Goal: Task Accomplishment & Management: Manage account settings

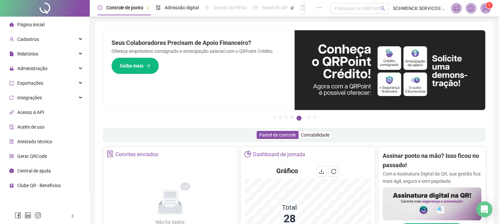
click at [487, 7] on sup "1" at bounding box center [489, 5] width 7 height 7
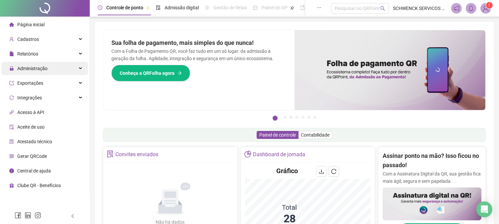
click at [42, 68] on span "Administração" at bounding box center [32, 68] width 30 height 5
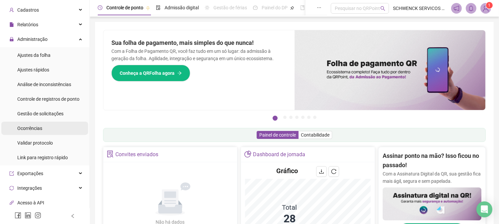
scroll to position [37, 0]
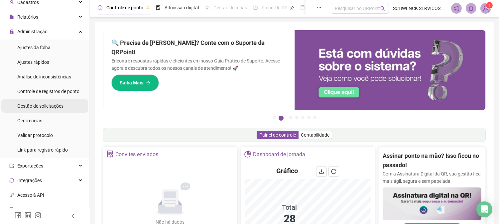
click at [62, 106] on span "Gestão de solicitações" at bounding box center [40, 105] width 46 height 5
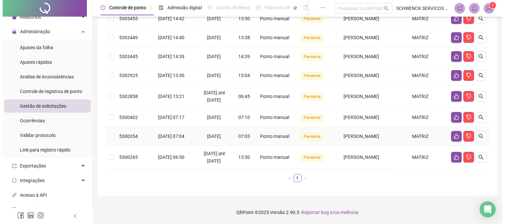
scroll to position [128, 0]
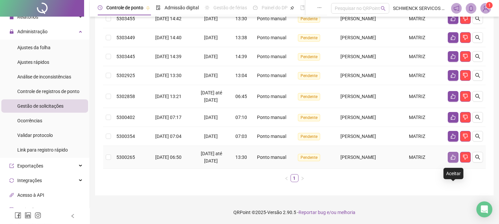
click at [450, 158] on button "button" at bounding box center [453, 157] width 11 height 11
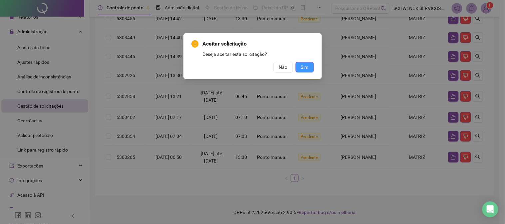
click at [304, 69] on span "Sim" at bounding box center [305, 67] width 8 height 7
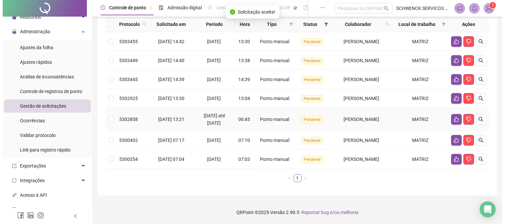
scroll to position [105, 0]
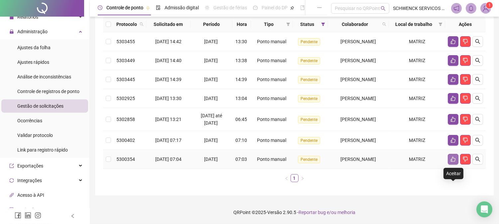
click at [454, 159] on icon "like" at bounding box center [453, 159] width 5 height 5
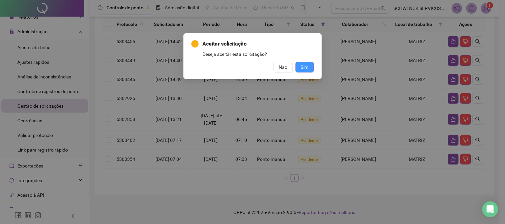
click at [304, 65] on span "Sim" at bounding box center [305, 67] width 8 height 7
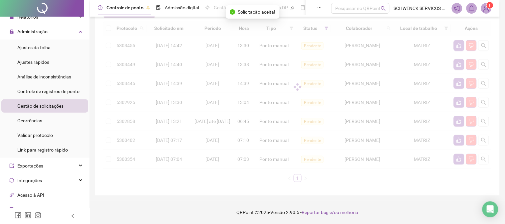
scroll to position [75, 0]
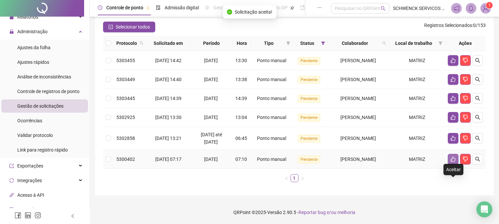
click at [452, 162] on icon "like" at bounding box center [453, 159] width 5 height 5
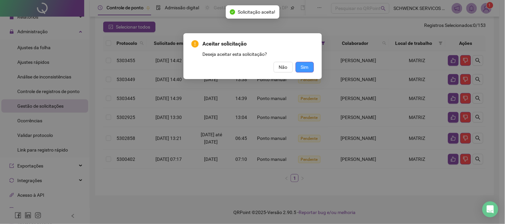
click at [310, 67] on button "Sim" at bounding box center [304, 67] width 18 height 11
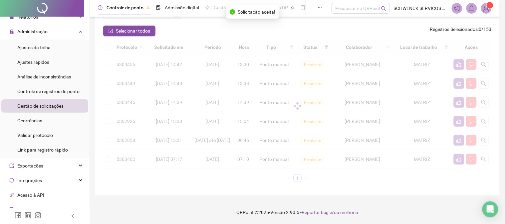
scroll to position [55, 0]
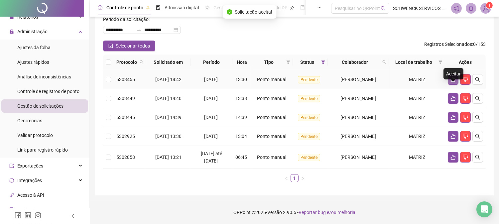
click at [455, 77] on icon "like" at bounding box center [453, 79] width 5 height 5
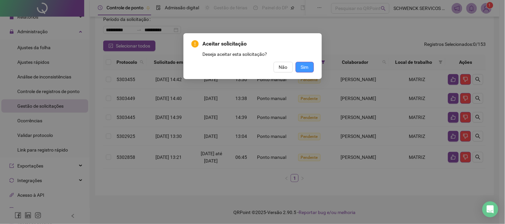
click at [309, 69] on button "Sim" at bounding box center [304, 67] width 18 height 11
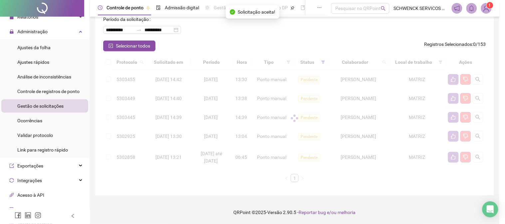
scroll to position [37, 0]
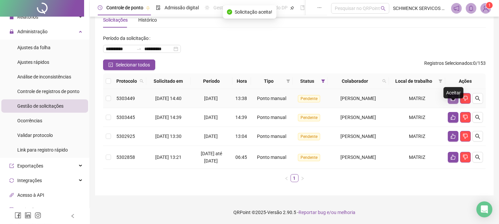
click at [454, 96] on icon "like" at bounding box center [453, 98] width 5 height 5
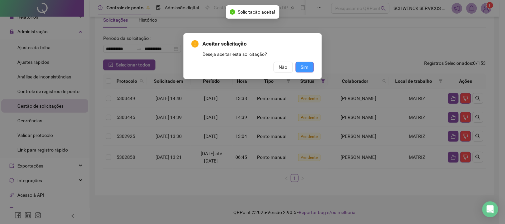
click at [306, 69] on span "Sim" at bounding box center [305, 67] width 8 height 7
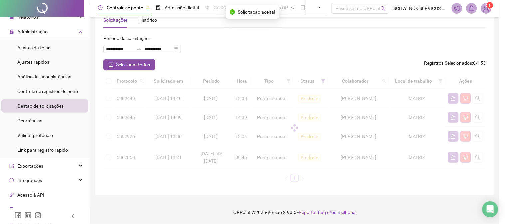
scroll to position [14, 0]
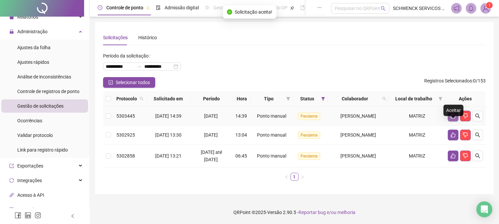
click at [454, 113] on icon "like" at bounding box center [453, 115] width 5 height 5
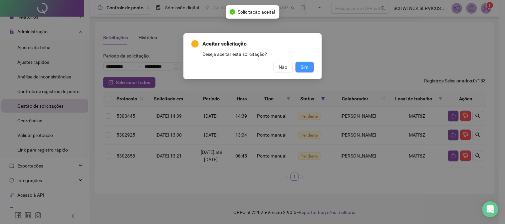
click at [310, 66] on button "Sim" at bounding box center [304, 67] width 18 height 11
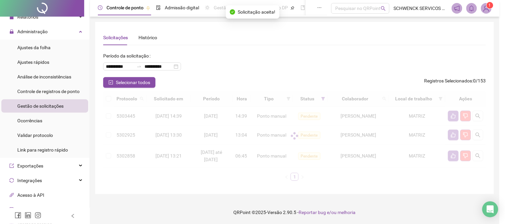
scroll to position [0, 0]
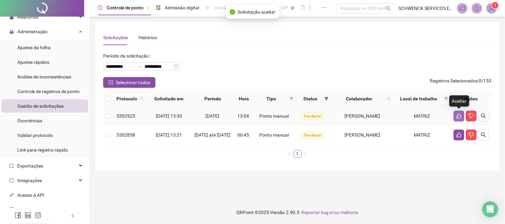
click at [459, 115] on icon "like" at bounding box center [458, 115] width 5 height 5
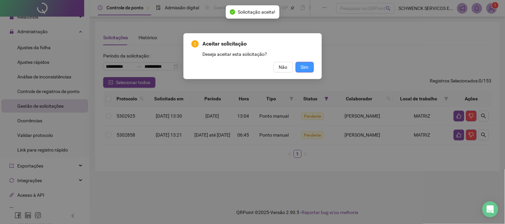
click at [306, 65] on span "Sim" at bounding box center [305, 67] width 8 height 7
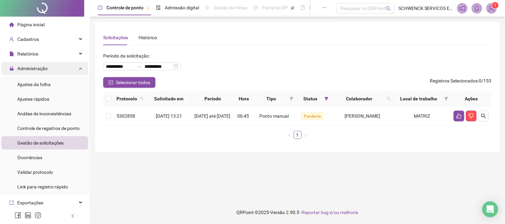
click at [25, 67] on span "Administração" at bounding box center [32, 68] width 30 height 5
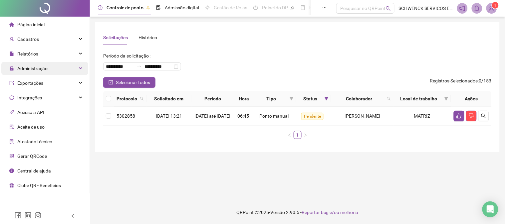
click at [37, 69] on span "Administração" at bounding box center [32, 68] width 30 height 5
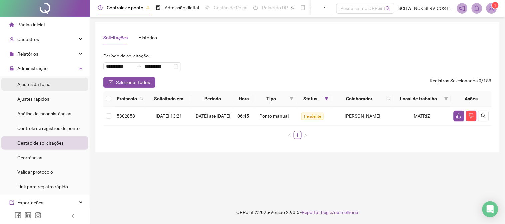
click at [44, 85] on span "Ajustes da folha" at bounding box center [33, 84] width 33 height 5
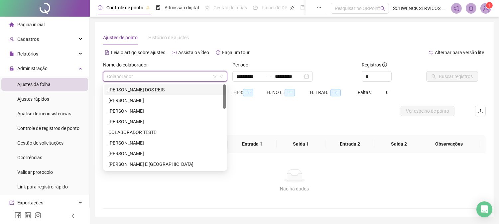
click at [154, 74] on input "search" at bounding box center [162, 77] width 110 height 10
click at [155, 91] on div "[PERSON_NAME] DOS REIS" at bounding box center [164, 89] width 113 height 7
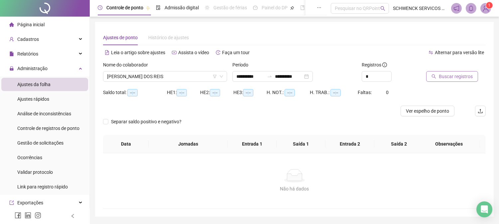
click at [450, 76] on span "Buscar registros" at bounding box center [456, 76] width 34 height 7
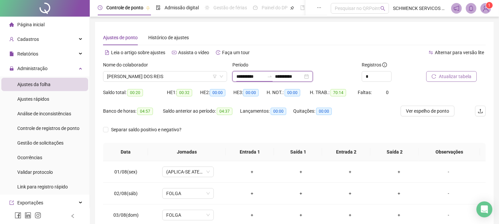
click at [262, 76] on input "**********" at bounding box center [251, 76] width 28 height 7
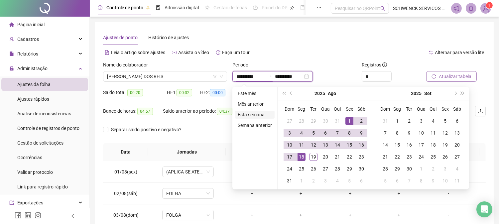
type input "**********"
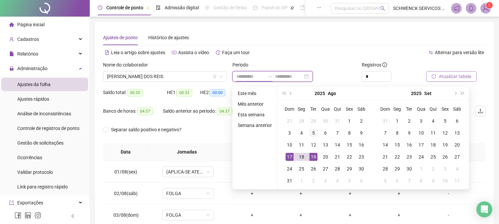
type input "**********"
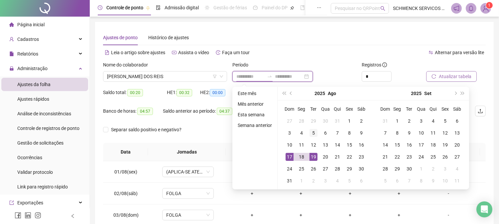
type input "**********"
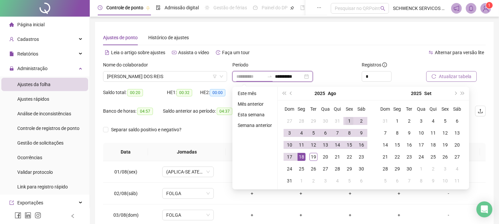
type input "**********"
click at [348, 121] on div "1" at bounding box center [350, 121] width 8 height 8
type input "**********"
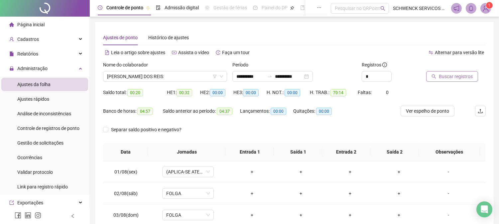
click at [453, 76] on span "Buscar registros" at bounding box center [456, 76] width 34 height 7
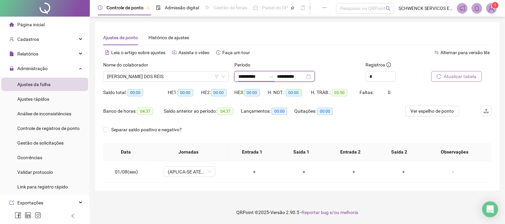
click at [255, 78] on input "**********" at bounding box center [252, 76] width 28 height 7
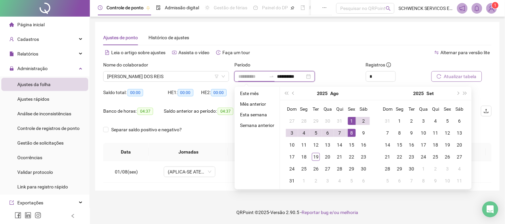
type input "**********"
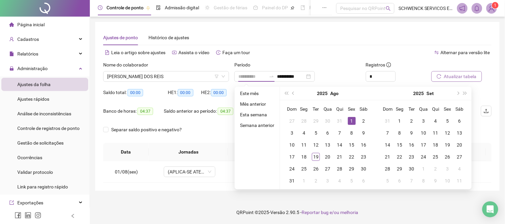
click at [352, 120] on div "1" at bounding box center [352, 121] width 8 height 8
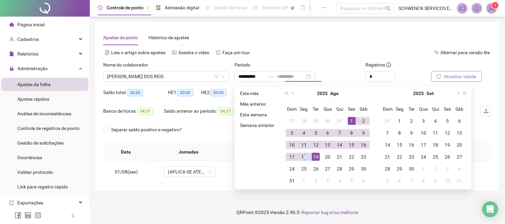
type input "**********"
drag, startPoint x: 303, startPoint y: 156, endPoint x: 313, endPoint y: 157, distance: 9.3
click at [313, 157] on tr "17 18 19 20 21 22 23" at bounding box center [328, 157] width 84 height 12
click at [314, 157] on div "19" at bounding box center [316, 157] width 8 height 8
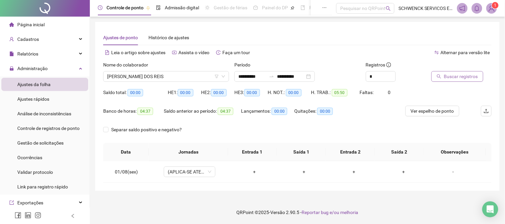
click at [450, 77] on span "Buscar registros" at bounding box center [461, 76] width 34 height 7
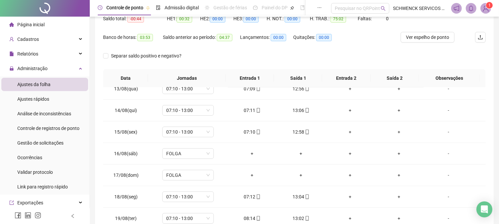
scroll to position [115, 0]
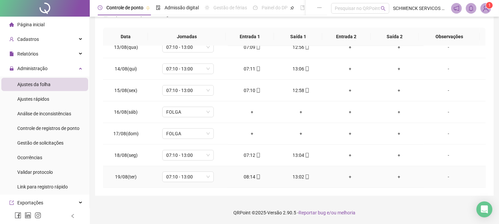
click at [445, 175] on div "-" at bounding box center [448, 176] width 39 height 7
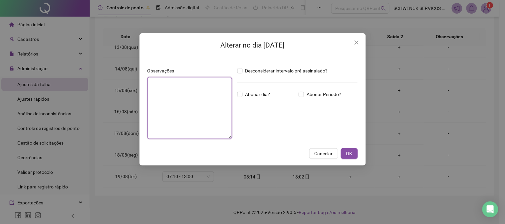
click at [194, 118] on textarea at bounding box center [189, 108] width 85 height 62
click at [164, 84] on textarea "**********" at bounding box center [189, 108] width 85 height 62
click at [202, 84] on textarea "**********" at bounding box center [189, 108] width 85 height 62
type textarea "**********"
click at [356, 151] on button "OK" at bounding box center [349, 153] width 17 height 11
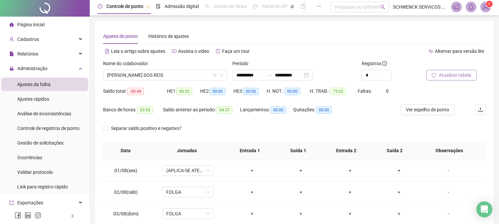
scroll to position [0, 0]
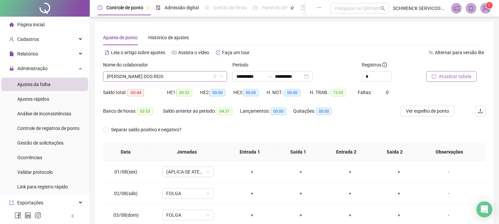
click at [190, 77] on span "[PERSON_NAME] DOS REIS" at bounding box center [165, 77] width 116 height 10
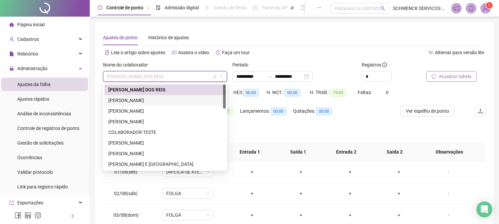
click at [157, 105] on div "[PERSON_NAME]" at bounding box center [164, 100] width 121 height 11
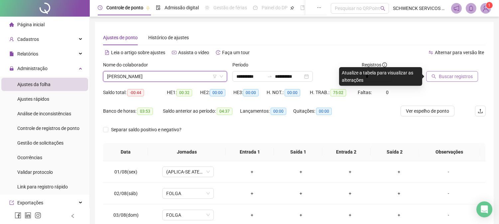
click at [449, 74] on span "Buscar registros" at bounding box center [456, 76] width 34 height 7
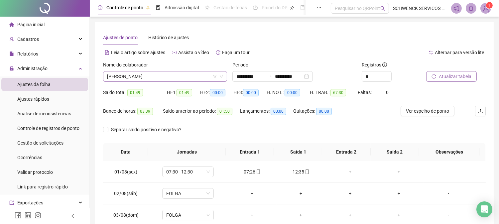
click at [194, 77] on span "[PERSON_NAME]" at bounding box center [165, 77] width 116 height 10
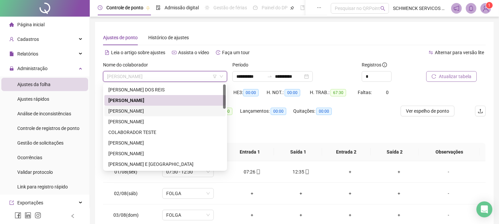
click at [141, 111] on div "[PERSON_NAME]" at bounding box center [164, 110] width 113 height 7
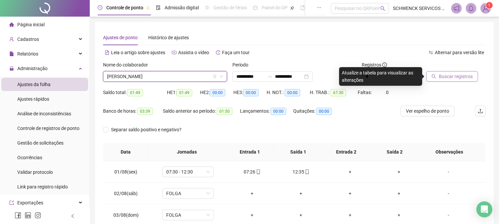
click at [438, 75] on button "Buscar registros" at bounding box center [453, 76] width 52 height 11
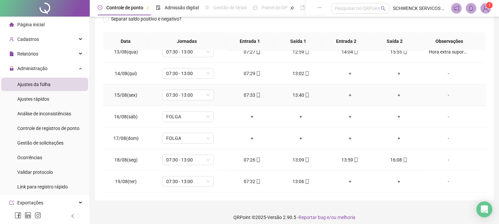
scroll to position [115, 0]
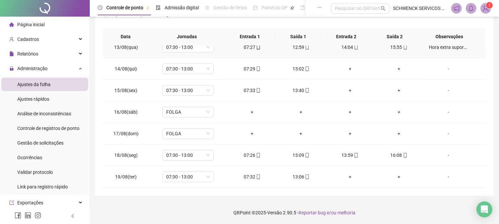
click at [451, 49] on div "Hora extra suporte pedagógico." at bounding box center [448, 47] width 39 height 7
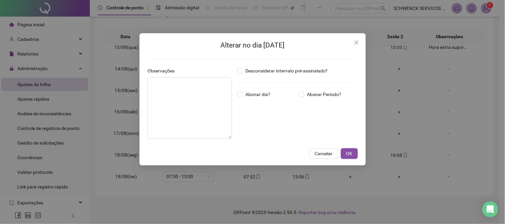
type textarea "**********"
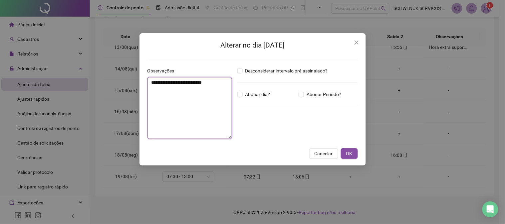
drag, startPoint x: 220, startPoint y: 79, endPoint x: 118, endPoint y: 85, distance: 102.4
click at [118, 85] on div "**********" at bounding box center [252, 112] width 505 height 224
drag, startPoint x: 350, startPoint y: 157, endPoint x: 368, endPoint y: 161, distance: 18.6
click at [349, 157] on span "OK" at bounding box center [349, 153] width 6 height 7
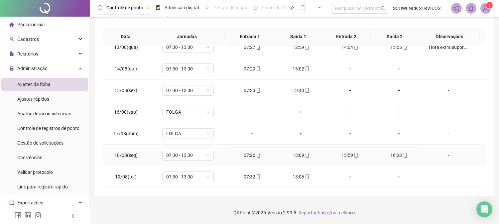
click at [443, 155] on div "-" at bounding box center [448, 155] width 39 height 7
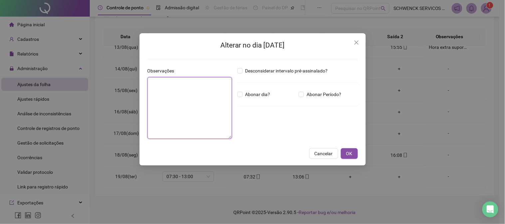
click at [197, 108] on textarea at bounding box center [189, 108] width 85 height 62
paste textarea "**********"
type textarea "**********"
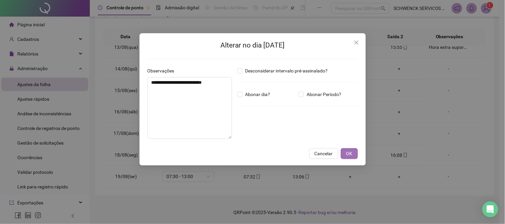
click at [352, 154] on span "OK" at bounding box center [349, 153] width 6 height 7
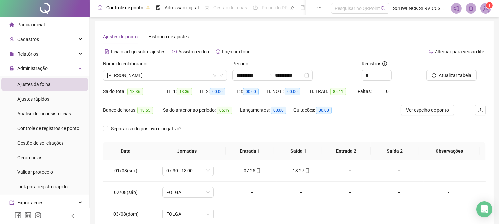
scroll to position [0, 0]
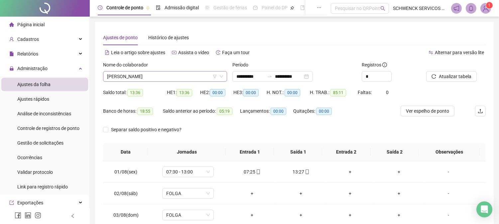
click at [170, 81] on span "[PERSON_NAME]" at bounding box center [165, 77] width 116 height 10
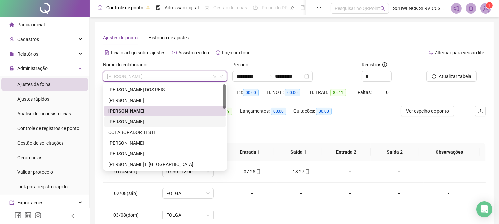
click at [144, 125] on div "[PERSON_NAME]" at bounding box center [164, 121] width 121 height 11
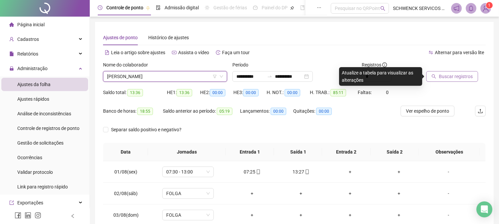
click at [463, 77] on span "Buscar registros" at bounding box center [456, 76] width 34 height 7
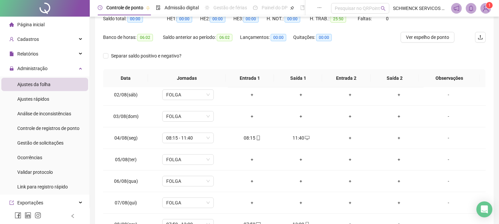
scroll to position [37, 0]
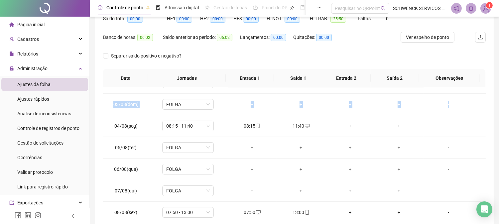
drag, startPoint x: 479, startPoint y: 113, endPoint x: 481, endPoint y: 155, distance: 41.3
click at [481, 174] on div "01/08(sex) 07:50 - 13:00 07:49 13:00 + + - 02/08(sáb) FOLGA + + + + - 03/08(dom…" at bounding box center [294, 159] width 383 height 142
click at [497, 107] on div "**********" at bounding box center [295, 96] width 410 height 340
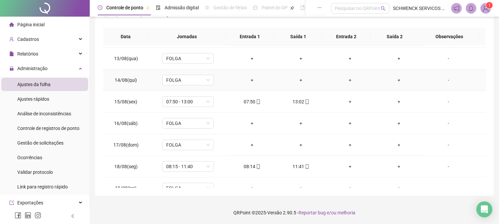
scroll to position [269, 0]
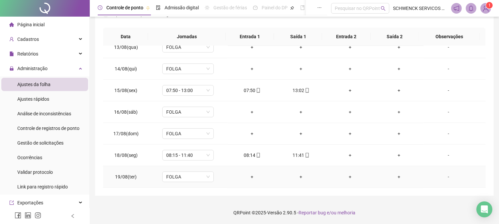
drag, startPoint x: 195, startPoint y: 181, endPoint x: 126, endPoint y: 124, distance: 89.1
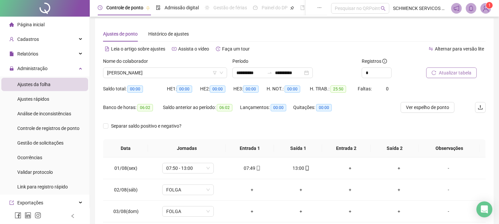
scroll to position [0, 0]
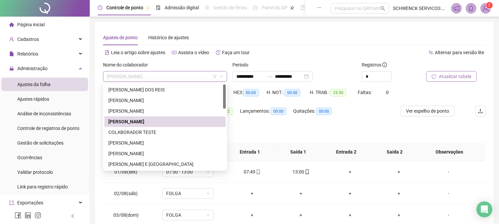
click at [171, 77] on span "[PERSON_NAME]" at bounding box center [165, 77] width 116 height 10
drag, startPoint x: 138, startPoint y: 129, endPoint x: 138, endPoint y: 145, distance: 16.0
click at [138, 145] on div "[PERSON_NAME] DOS REIS [PERSON_NAME] COLABORADOR TESTE [PERSON_NAME] [PERSON_NA…" at bounding box center [164, 138] width 121 height 106
click at [138, 143] on div "[PERSON_NAME]" at bounding box center [164, 142] width 113 height 7
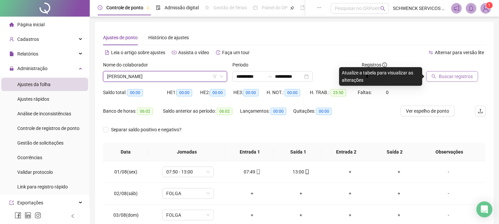
click at [465, 74] on span "Buscar registros" at bounding box center [456, 76] width 34 height 7
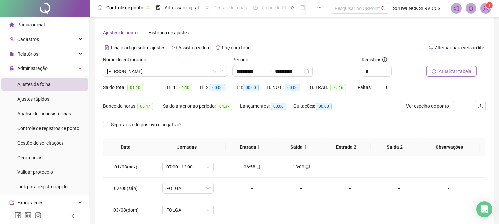
scroll to position [5, 0]
click at [189, 72] on span "[PERSON_NAME]" at bounding box center [165, 72] width 116 height 10
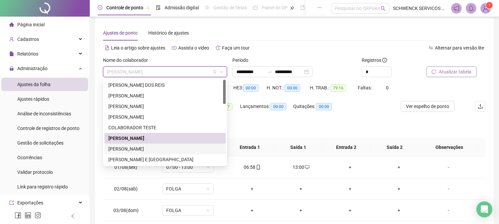
drag, startPoint x: 139, startPoint y: 146, endPoint x: 150, endPoint y: 151, distance: 12.1
click at [138, 146] on div "[PERSON_NAME]" at bounding box center [164, 148] width 113 height 7
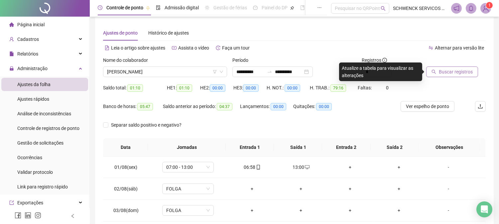
click at [470, 70] on span "Buscar registros" at bounding box center [456, 71] width 34 height 7
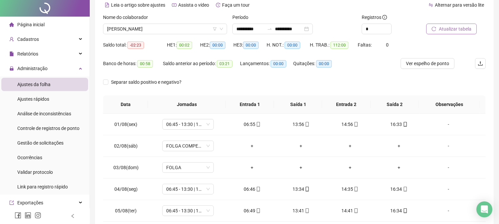
scroll to position [0, 0]
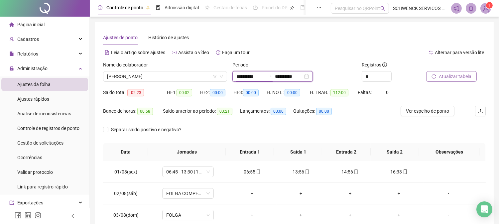
click at [261, 74] on input "**********" at bounding box center [251, 76] width 28 height 7
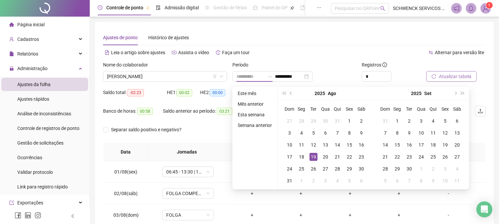
click at [314, 157] on div "19" at bounding box center [314, 157] width 8 height 8
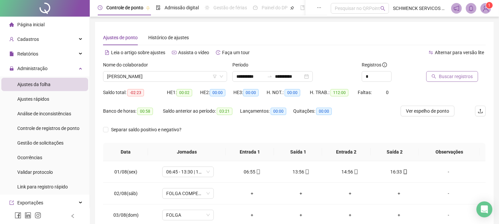
click at [449, 77] on span "Buscar registros" at bounding box center [456, 76] width 34 height 7
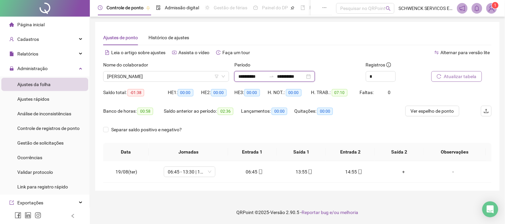
click at [244, 74] on input "**********" at bounding box center [252, 76] width 28 height 7
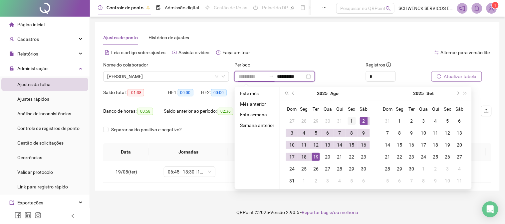
type input "**********"
click at [351, 120] on div "1" at bounding box center [352, 121] width 8 height 8
type input "**********"
click at [317, 156] on div "19" at bounding box center [316, 157] width 8 height 8
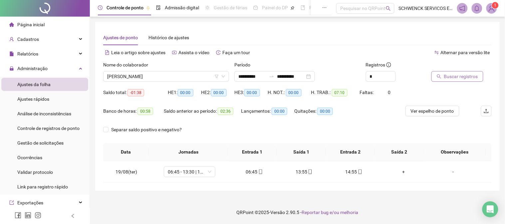
click at [451, 76] on span "Buscar registros" at bounding box center [461, 76] width 34 height 7
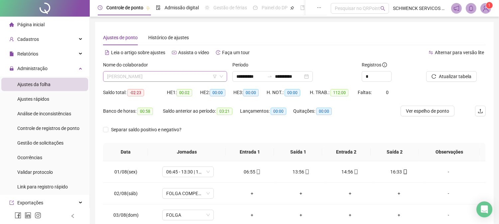
click at [162, 73] on span "[PERSON_NAME]" at bounding box center [165, 77] width 116 height 10
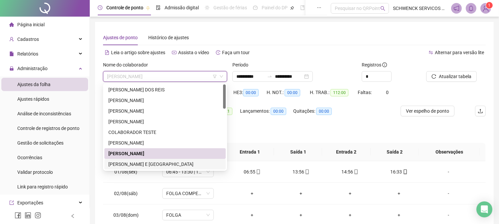
click at [142, 163] on div "[PERSON_NAME] E [GEOGRAPHIC_DATA]" at bounding box center [164, 164] width 113 height 7
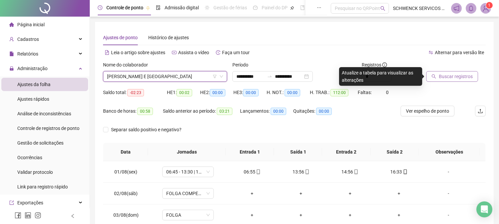
click at [465, 79] on span "Buscar registros" at bounding box center [456, 76] width 34 height 7
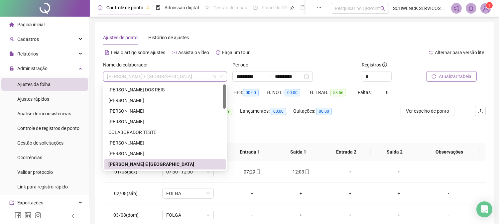
click at [161, 79] on span "[PERSON_NAME] E [GEOGRAPHIC_DATA]" at bounding box center [165, 77] width 116 height 10
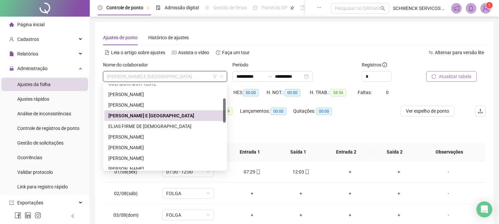
drag, startPoint x: 223, startPoint y: 94, endPoint x: 214, endPoint y: 115, distance: 22.8
click at [221, 109] on div "COLABORADOR TESTE [PERSON_NAME] [PERSON_NAME] [PERSON_NAME] E [PERSON_NAME] FIR…" at bounding box center [164, 127] width 121 height 85
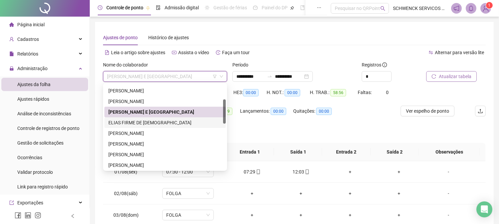
click at [146, 122] on div "ELIAS FIRME DE [DEMOGRAPHIC_DATA]" at bounding box center [164, 122] width 113 height 7
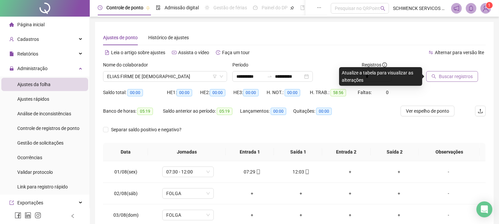
click at [454, 77] on span "Buscar registros" at bounding box center [456, 76] width 34 height 7
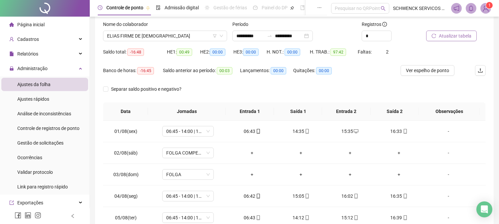
scroll to position [0, 0]
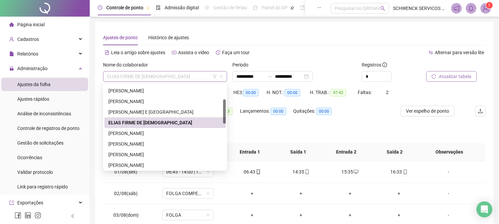
click at [194, 77] on span "ELIAS FIRME DE [DEMOGRAPHIC_DATA]" at bounding box center [165, 77] width 116 height 10
click at [157, 130] on div "[PERSON_NAME]" at bounding box center [164, 133] width 113 height 7
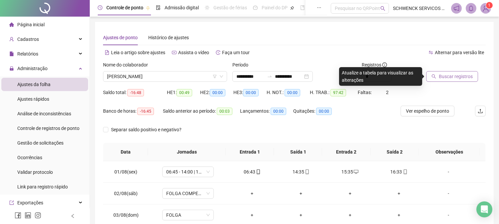
click at [440, 76] on span "Buscar registros" at bounding box center [456, 76] width 34 height 7
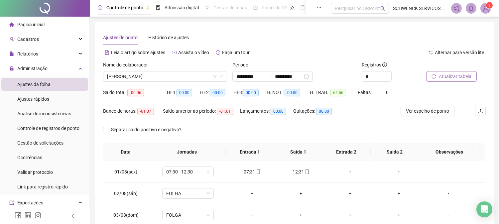
click at [201, 82] on div "Nome do colaborador [PERSON_NAME]" at bounding box center [164, 74] width 129 height 26
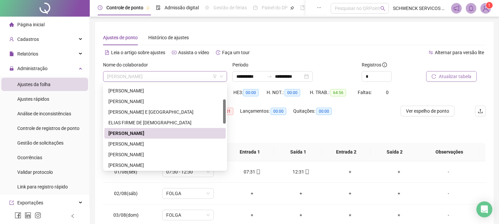
click at [198, 75] on span "[PERSON_NAME]" at bounding box center [165, 77] width 116 height 10
click at [157, 144] on div "[PERSON_NAME]" at bounding box center [164, 143] width 113 height 7
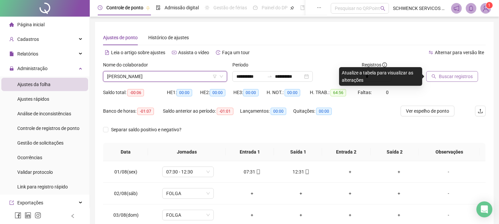
click at [448, 75] on span "Buscar registros" at bounding box center [456, 76] width 34 height 7
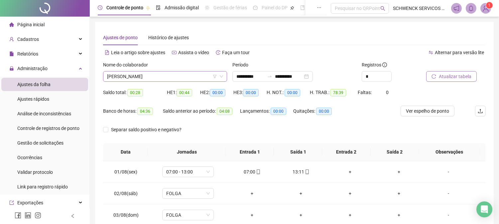
click at [185, 79] on span "[PERSON_NAME]" at bounding box center [165, 77] width 116 height 10
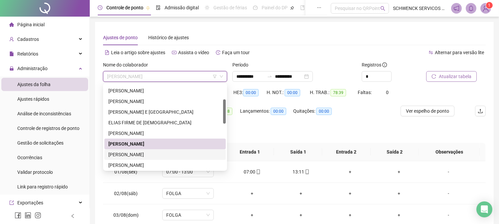
click at [165, 156] on div "[PERSON_NAME]" at bounding box center [164, 154] width 113 height 7
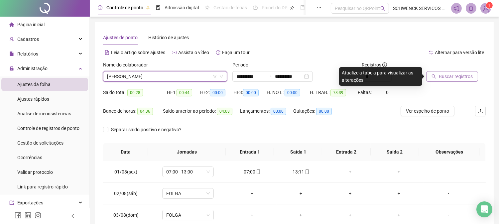
click at [453, 79] on span "Buscar registros" at bounding box center [456, 76] width 34 height 7
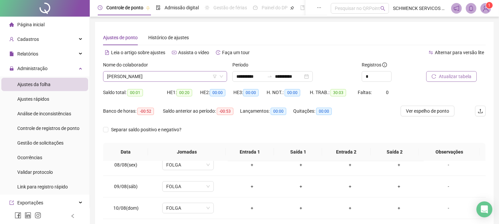
click at [177, 75] on span "[PERSON_NAME]" at bounding box center [165, 77] width 116 height 10
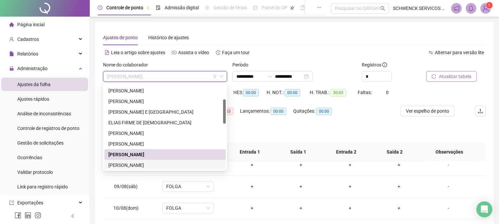
click at [135, 162] on div "[PERSON_NAME]" at bounding box center [164, 165] width 113 height 7
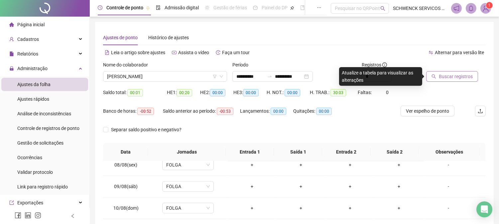
click at [444, 79] on span "Buscar registros" at bounding box center [456, 76] width 34 height 7
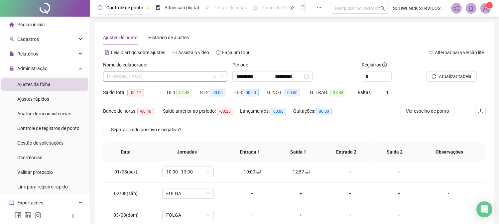
click at [161, 75] on span "[PERSON_NAME]" at bounding box center [165, 77] width 116 height 10
click at [349, 54] on div "Alternar para versão lite" at bounding box center [391, 52] width 192 height 11
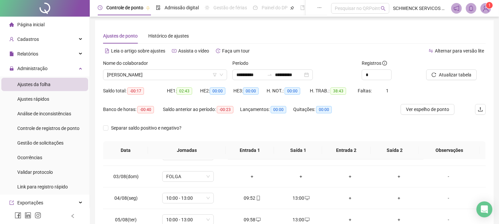
scroll to position [0, 0]
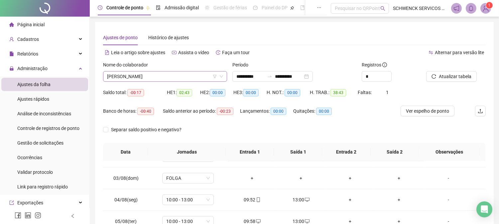
click at [157, 80] on span "[PERSON_NAME]" at bounding box center [165, 77] width 116 height 10
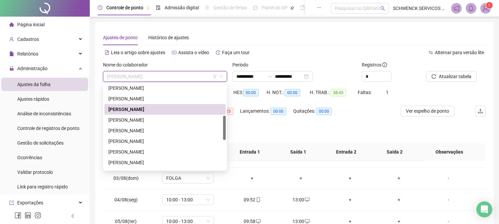
scroll to position [111, 0]
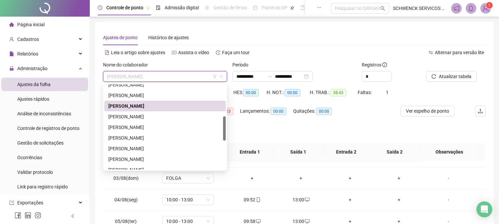
drag, startPoint x: 224, startPoint y: 108, endPoint x: 165, endPoint y: 127, distance: 62.3
click at [221, 125] on div "[PERSON_NAME] [PERSON_NAME]" at bounding box center [164, 127] width 121 height 85
click at [147, 118] on div "[PERSON_NAME]" at bounding box center [164, 116] width 113 height 7
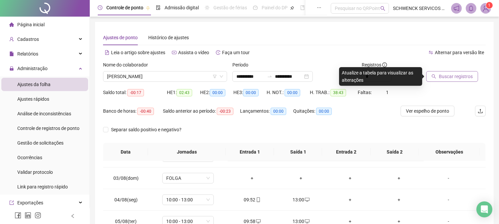
click at [453, 77] on span "Buscar registros" at bounding box center [456, 76] width 34 height 7
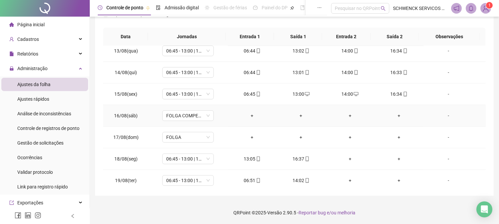
scroll to position [269, 0]
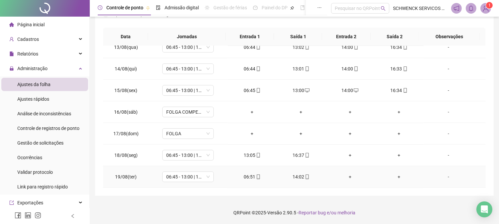
click at [347, 179] on div "+" at bounding box center [350, 176] width 38 height 7
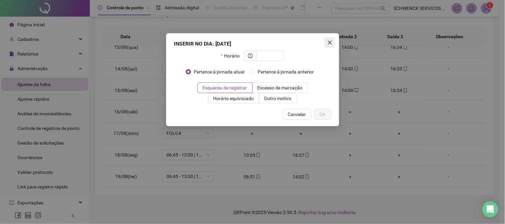
click at [328, 42] on icon "close" at bounding box center [329, 42] width 5 height 5
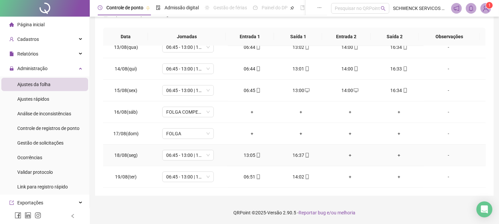
click at [347, 155] on div "+" at bounding box center [350, 155] width 38 height 7
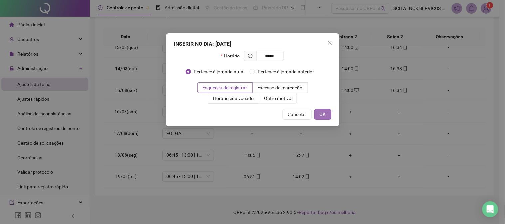
type input "*****"
click at [325, 118] on button "OK" at bounding box center [322, 114] width 17 height 11
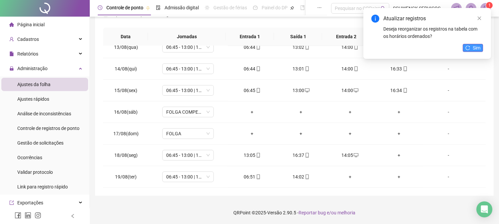
click at [477, 50] on span "Sim" at bounding box center [477, 47] width 8 height 7
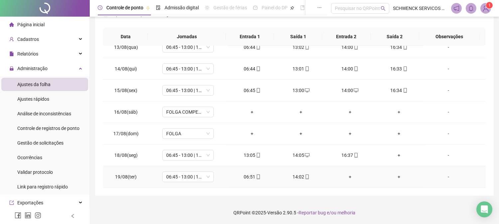
click at [348, 178] on div "+" at bounding box center [350, 176] width 38 height 7
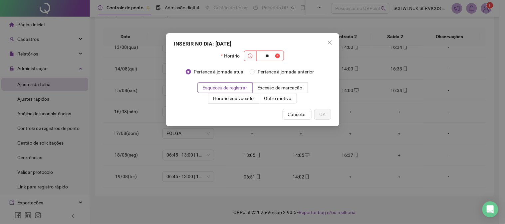
type input "*"
drag, startPoint x: 331, startPoint y: 42, endPoint x: 326, endPoint y: 39, distance: 5.7
click at [330, 41] on icon "close" at bounding box center [329, 42] width 5 height 5
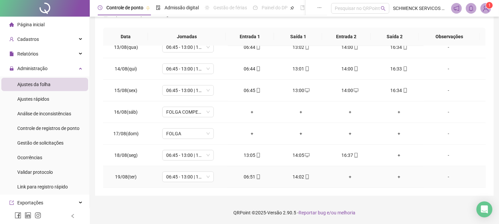
click at [347, 178] on div "+" at bounding box center [350, 176] width 38 height 7
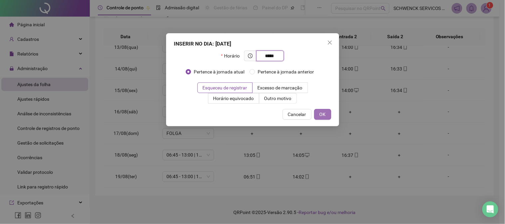
type input "*****"
click at [325, 112] on button "OK" at bounding box center [322, 114] width 17 height 11
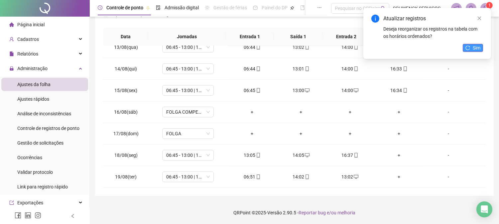
click at [477, 46] on span "Sim" at bounding box center [477, 47] width 8 height 7
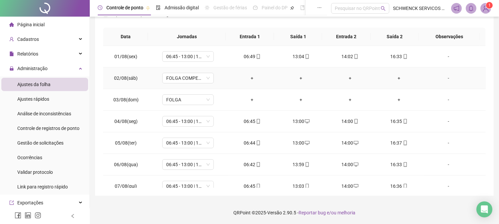
scroll to position [0, 0]
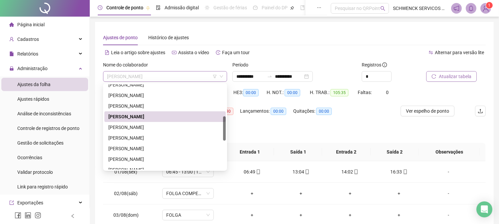
click at [187, 78] on span "[PERSON_NAME]" at bounding box center [165, 77] width 116 height 10
click at [172, 127] on div "[PERSON_NAME]" at bounding box center [164, 127] width 113 height 7
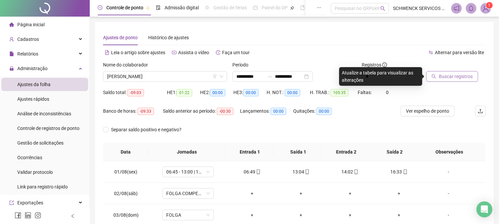
click at [452, 79] on span "Buscar registros" at bounding box center [456, 76] width 34 height 7
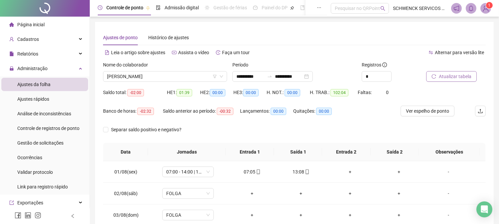
click at [468, 75] on span "Atualizar tabela" at bounding box center [455, 76] width 33 height 7
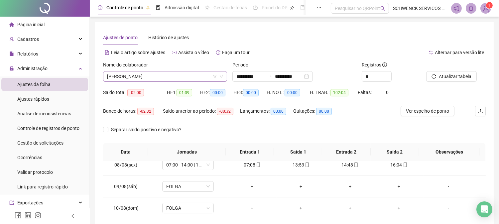
click at [148, 78] on span "[PERSON_NAME]" at bounding box center [165, 77] width 116 height 10
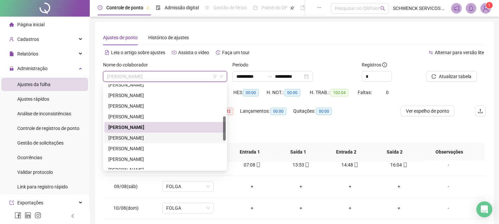
click at [151, 142] on div "[PERSON_NAME]" at bounding box center [164, 138] width 121 height 11
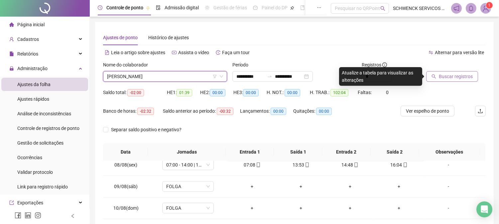
click at [461, 81] on button "Buscar registros" at bounding box center [453, 76] width 52 height 11
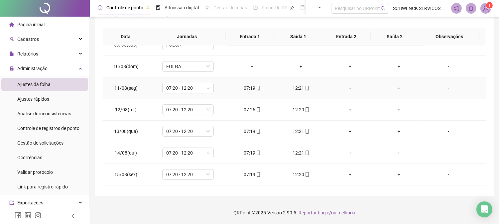
scroll to position [195, 0]
